Goal: Task Accomplishment & Management: Manage account settings

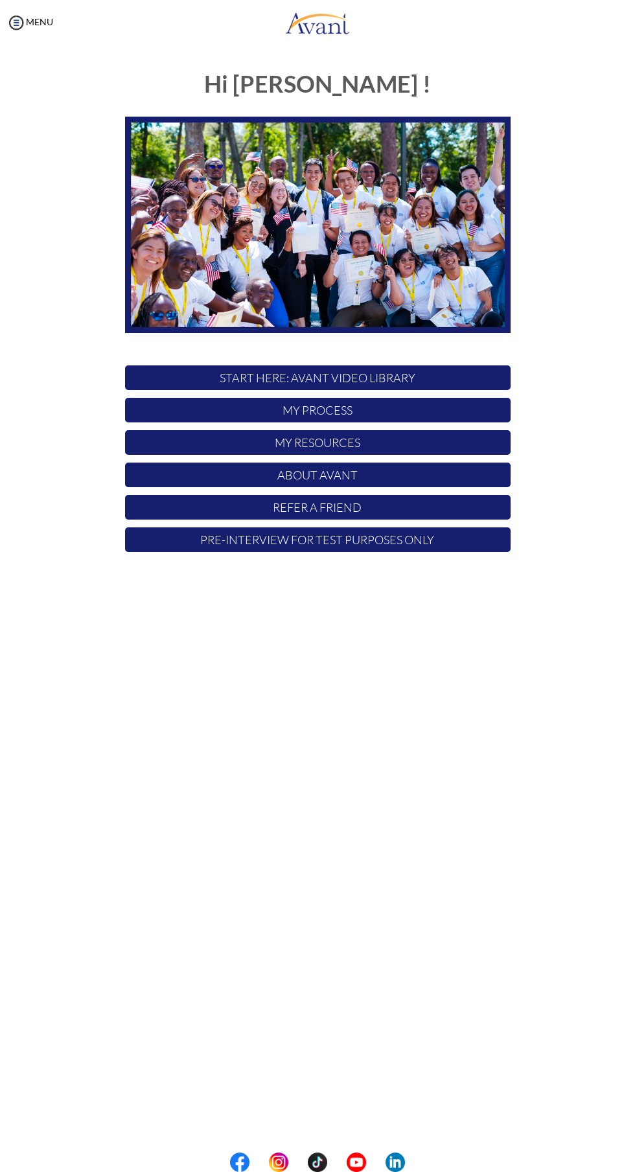
click at [198, 415] on p "My Process" at bounding box center [317, 410] width 385 height 25
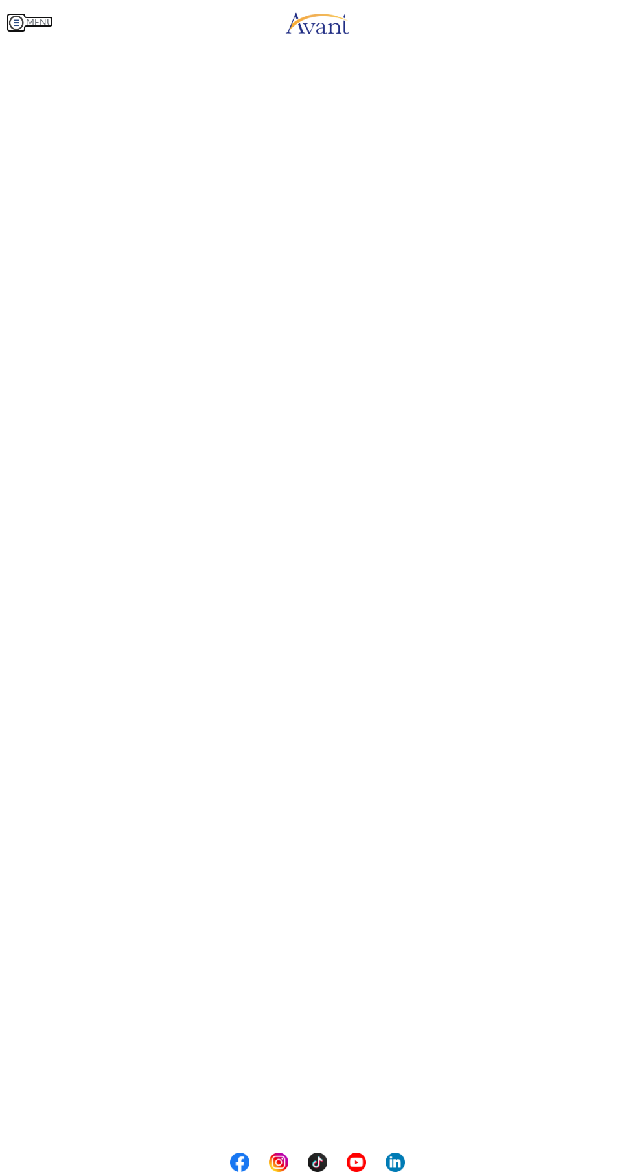
click at [26, 19] on link "MENU" at bounding box center [29, 21] width 47 height 11
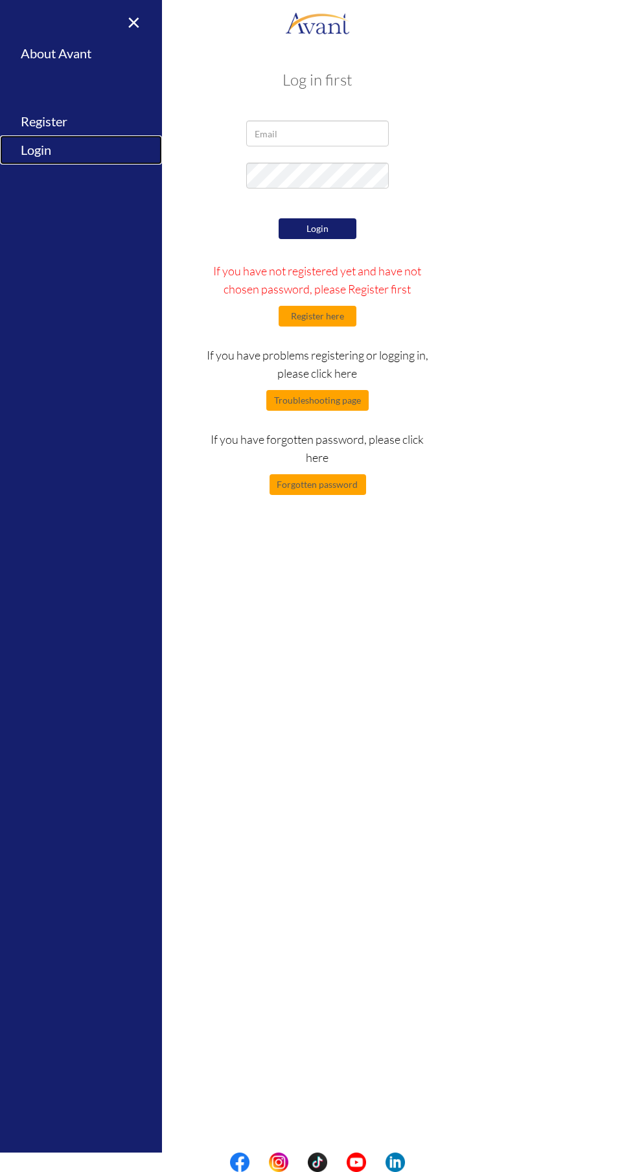
click at [47, 150] on link "Login" at bounding box center [81, 149] width 162 height 29
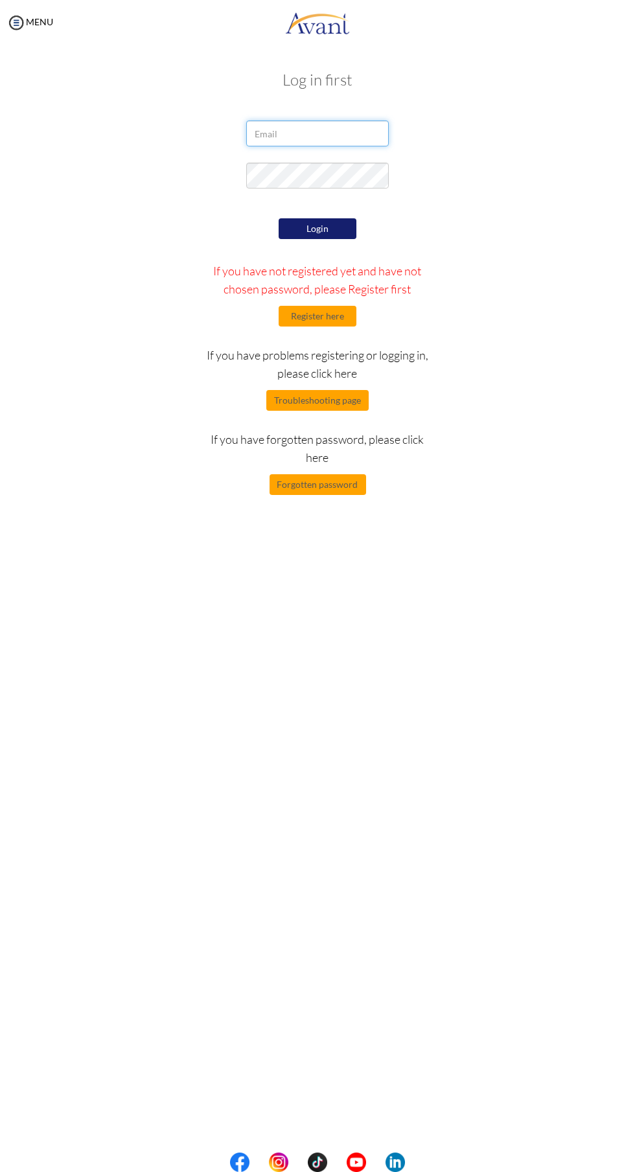
click at [318, 128] on input "email" at bounding box center [317, 133] width 143 height 26
type input "[EMAIL_ADDRESS][DOMAIN_NAME]"
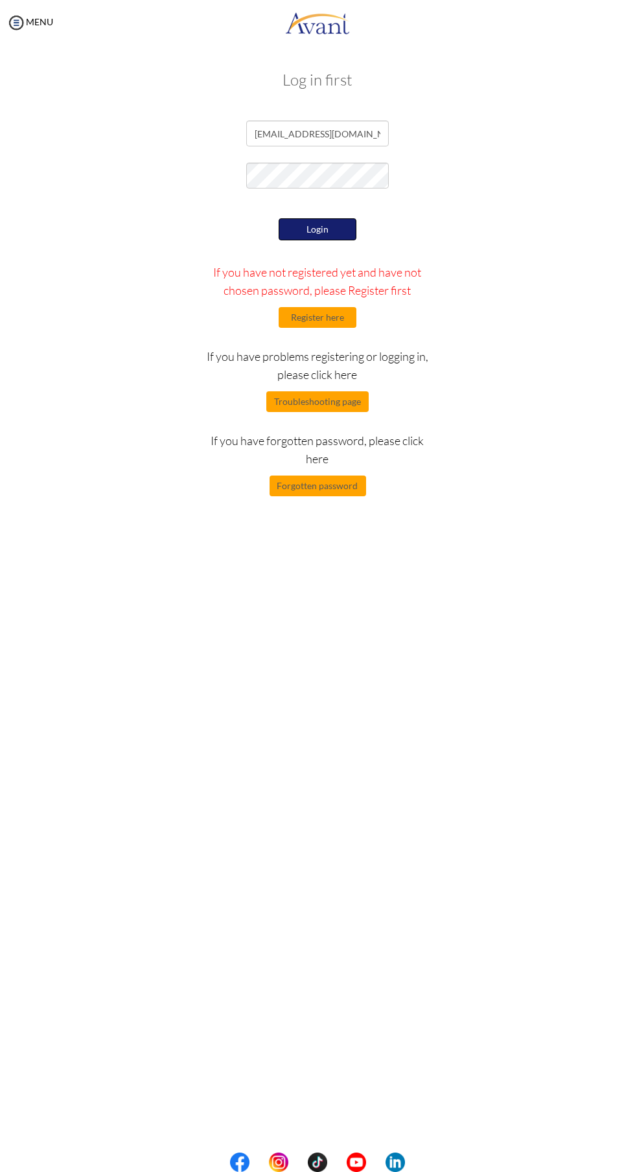
click at [319, 220] on button "Login" at bounding box center [318, 229] width 78 height 22
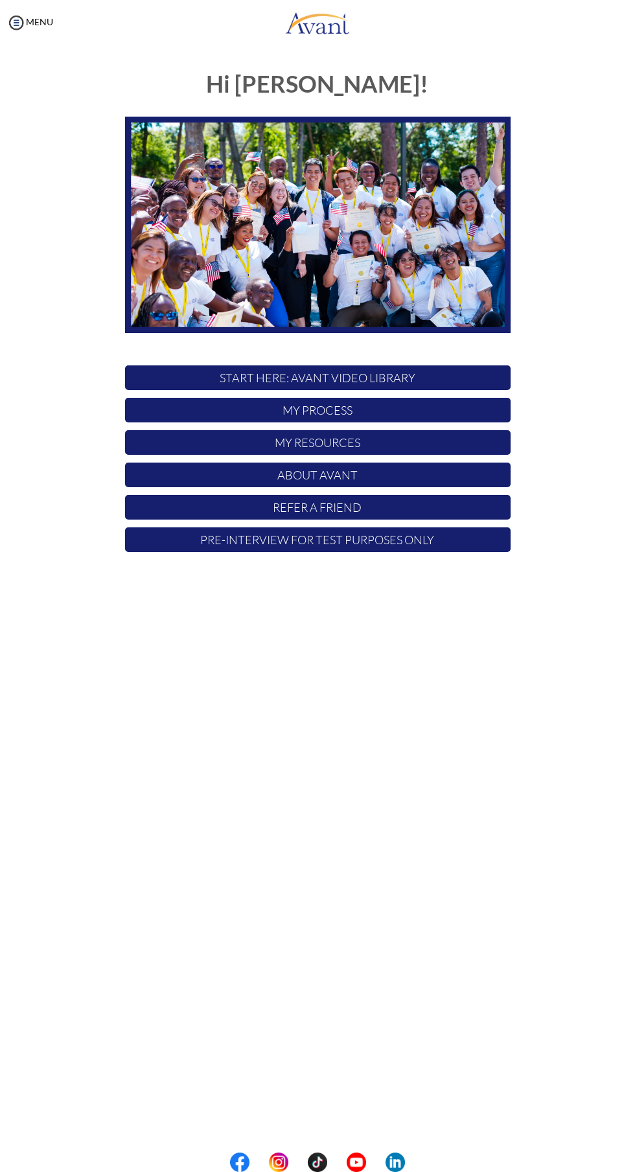
click at [409, 449] on p "My Resources" at bounding box center [317, 442] width 385 height 25
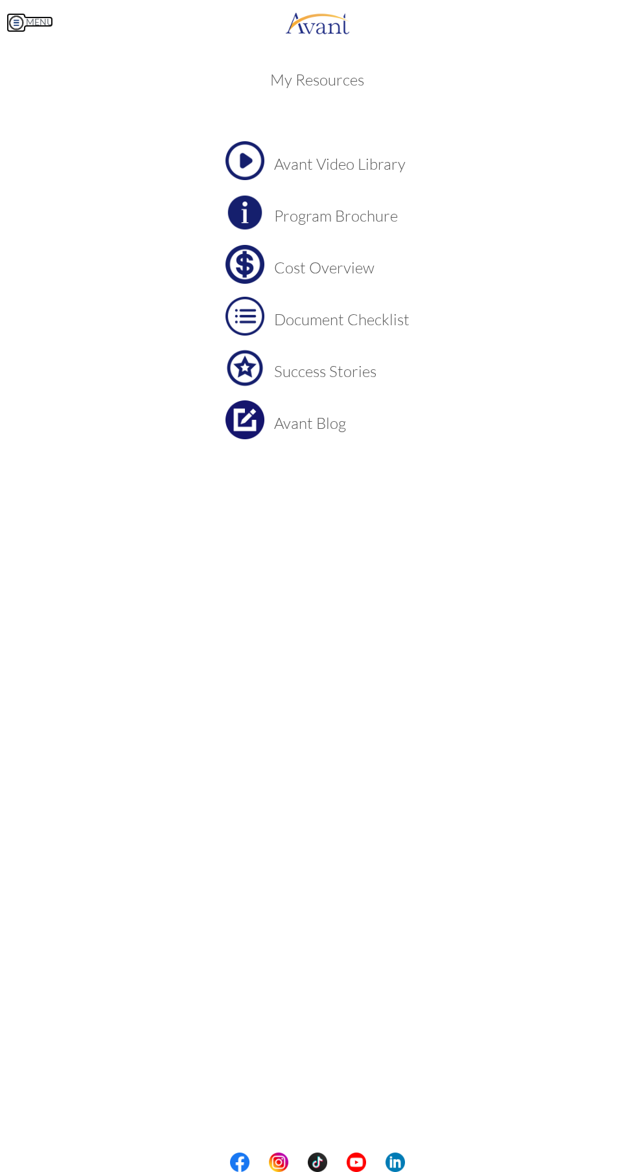
click at [45, 21] on link "MENU" at bounding box center [29, 21] width 47 height 11
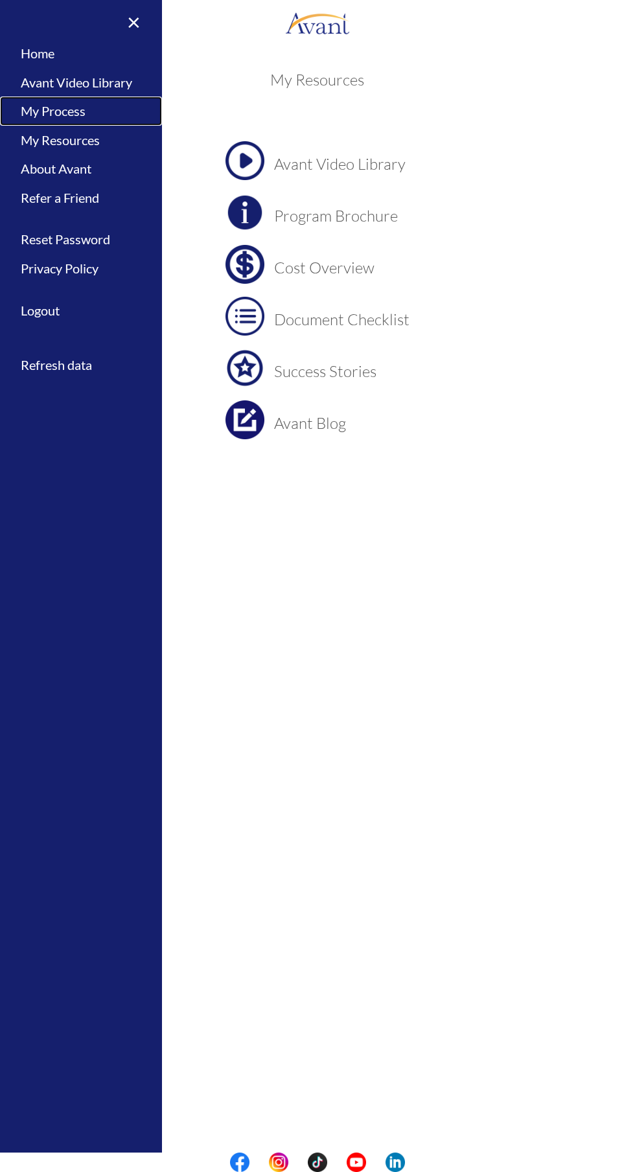
click at [76, 109] on link "My Process" at bounding box center [81, 111] width 162 height 29
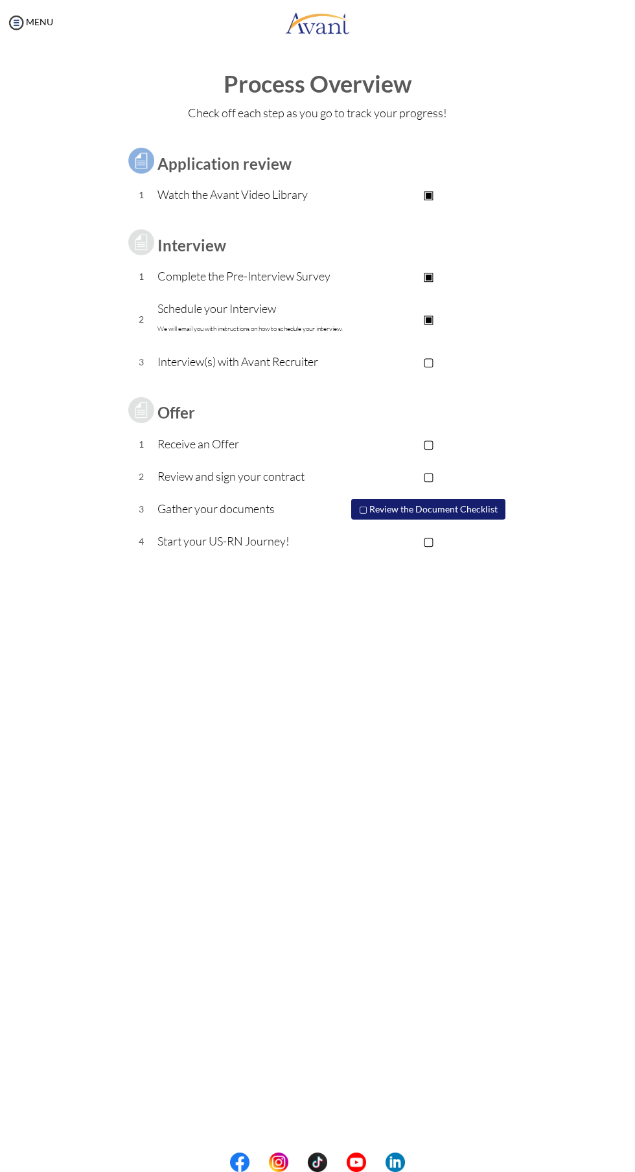
click at [426, 356] on p "▢" at bounding box center [429, 361] width 164 height 18
